Goal: Navigation & Orientation: Find specific page/section

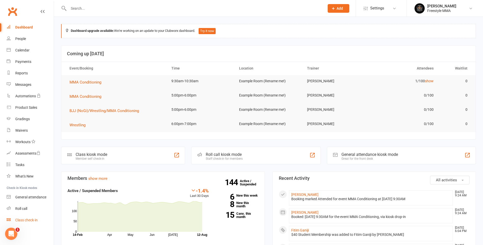
click at [24, 221] on div "Class check-in" at bounding box center [26, 220] width 22 height 4
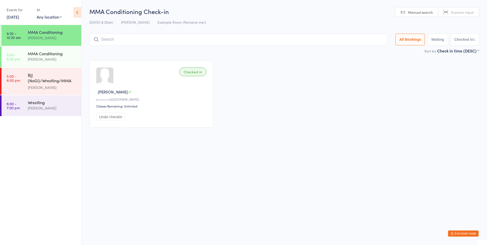
click at [465, 13] on span "Scanner input" at bounding box center [462, 12] width 23 height 5
click at [459, 10] on span "Scanner input" at bounding box center [462, 12] width 23 height 5
click at [77, 11] on icon at bounding box center [77, 12] width 8 height 11
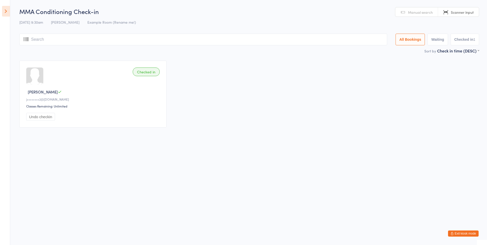
click at [6, 10] on icon at bounding box center [6, 11] width 8 height 11
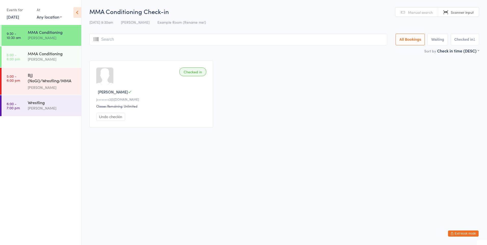
click at [464, 234] on button "Exit kiosk mode" at bounding box center [463, 233] width 31 height 6
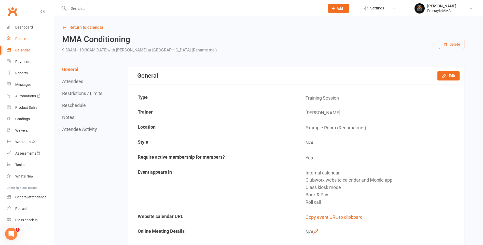
click at [27, 39] on link "People" at bounding box center [30, 38] width 47 height 11
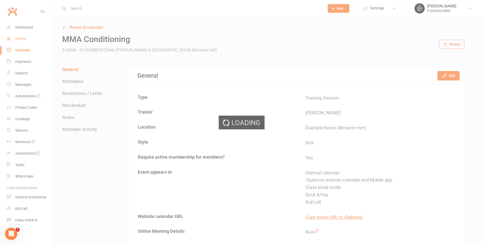
select select "50"
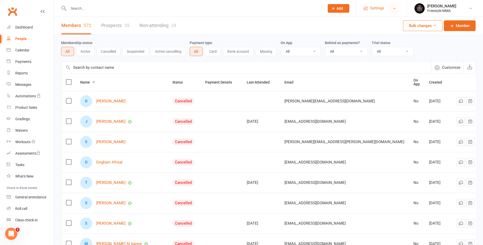
click at [396, 6] on icon at bounding box center [394, 8] width 4 height 4
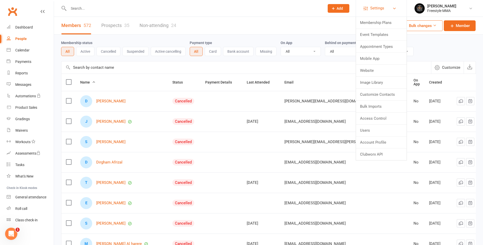
click at [394, 5] on link "Settings" at bounding box center [380, 8] width 35 height 11
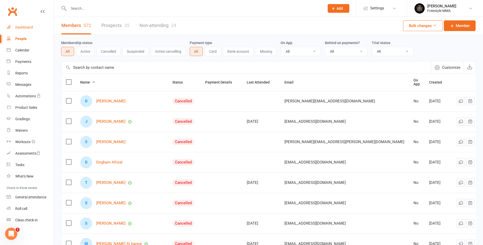
click at [26, 27] on div "Dashboard" at bounding box center [24, 27] width 18 height 4
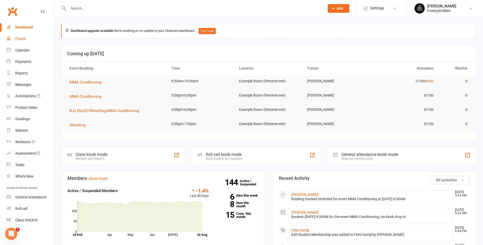
click at [16, 35] on link "People" at bounding box center [30, 38] width 47 height 11
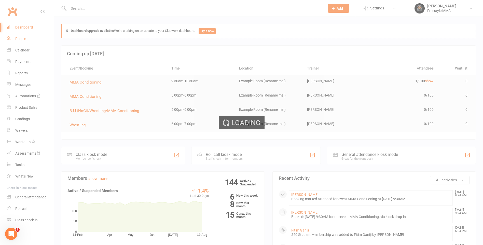
select select "50"
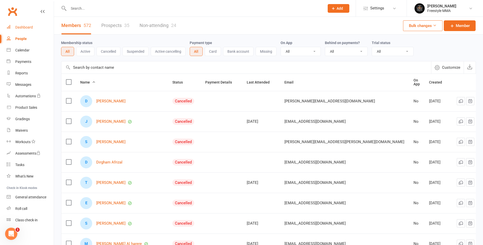
click at [18, 27] on div "Dashboard" at bounding box center [24, 27] width 18 height 4
